Goal: Find specific page/section: Find specific page/section

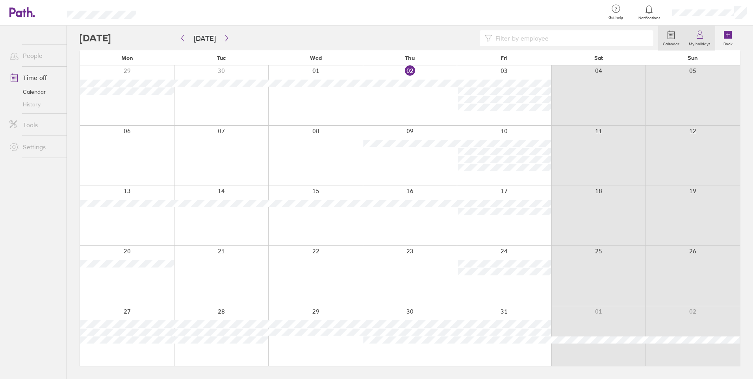
click at [696, 37] on icon at bounding box center [699, 34] width 9 height 9
